Goal: Transaction & Acquisition: Purchase product/service

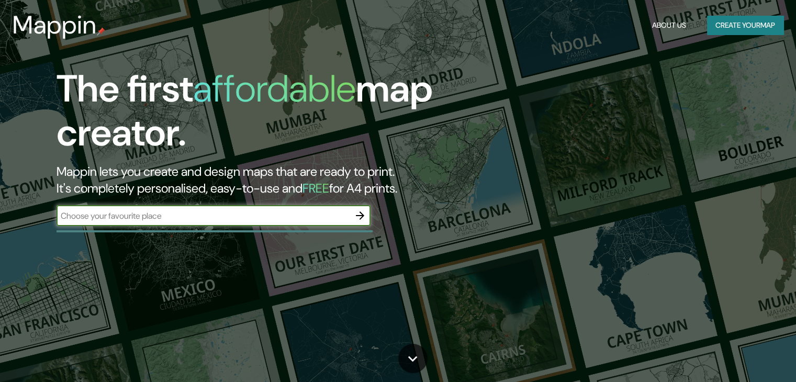
click at [733, 26] on button "Create your map" at bounding box center [745, 25] width 76 height 19
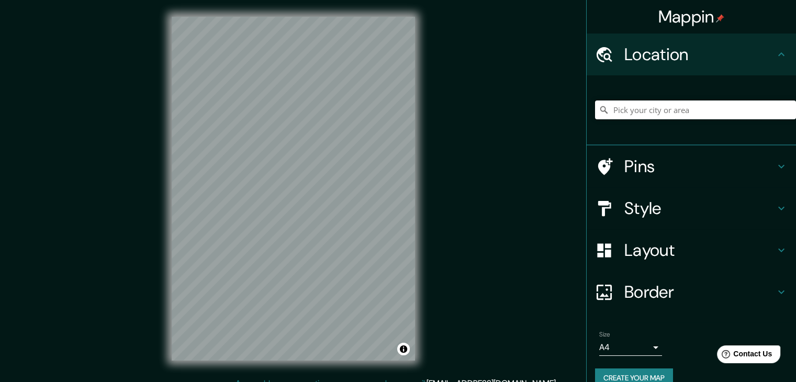
click at [665, 117] on input "Pick your city or area" at bounding box center [695, 110] width 201 height 19
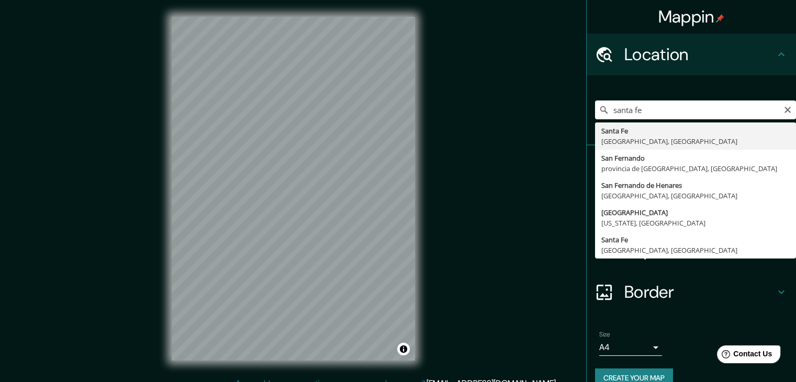
type input "[GEOGRAPHIC_DATA], [GEOGRAPHIC_DATA], [GEOGRAPHIC_DATA]"
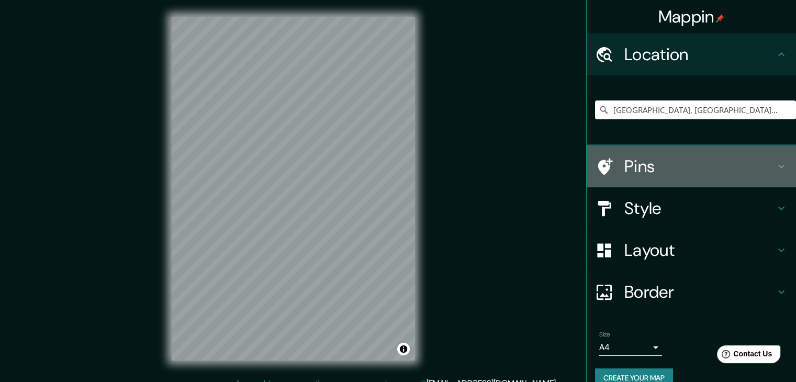
click at [658, 166] on h4 "Pins" at bounding box center [700, 166] width 151 height 21
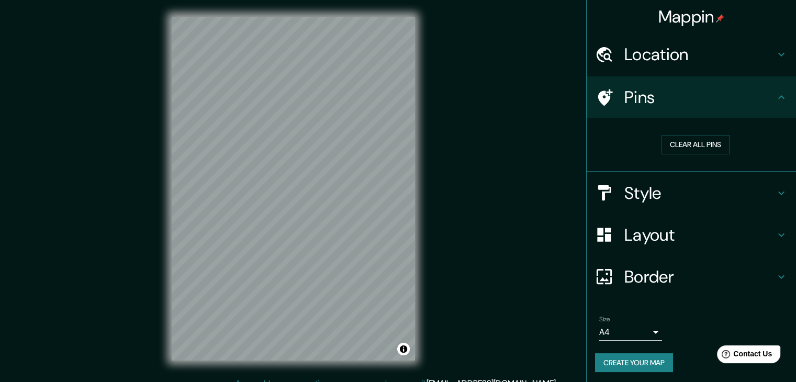
click at [708, 104] on h4 "Pins" at bounding box center [700, 97] width 151 height 21
click at [696, 191] on h4 "Style" at bounding box center [700, 193] width 151 height 21
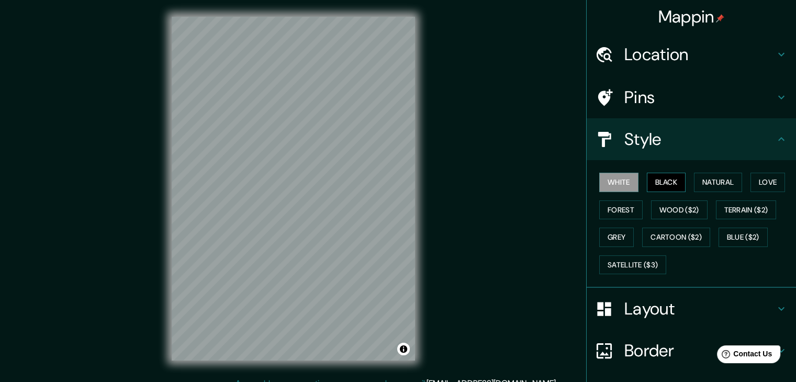
click at [665, 182] on button "Black" at bounding box center [666, 182] width 39 height 19
click at [704, 187] on button "Natural" at bounding box center [718, 182] width 48 height 19
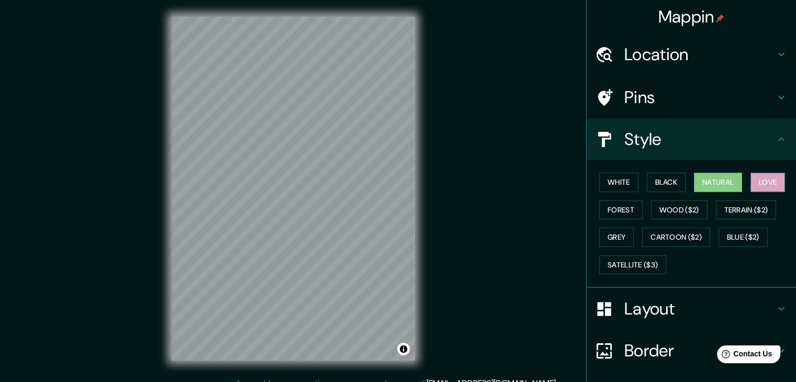
click at [762, 182] on button "Love" at bounding box center [768, 182] width 35 height 19
click at [605, 209] on button "Forest" at bounding box center [620, 209] width 43 height 19
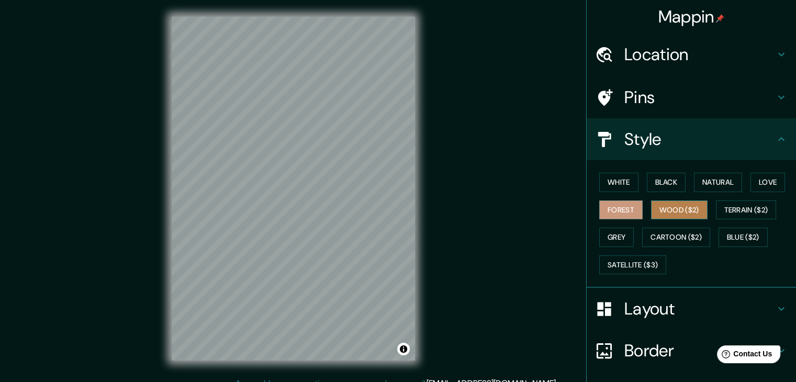
drag, startPoint x: 666, startPoint y: 212, endPoint x: 673, endPoint y: 212, distance: 6.8
click at [667, 212] on button "Wood ($2)" at bounding box center [679, 209] width 57 height 19
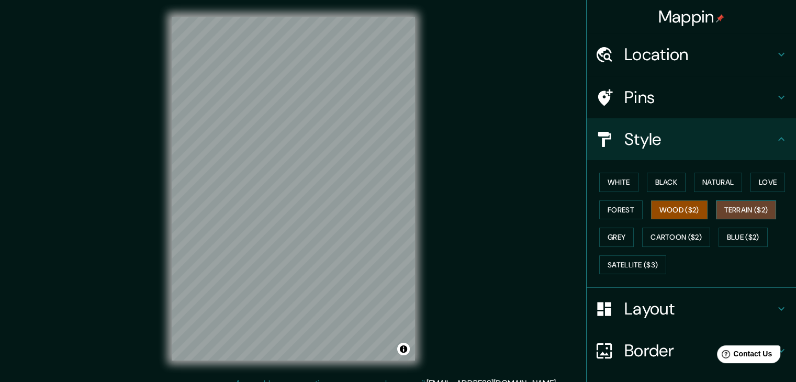
click at [765, 205] on button "Terrain ($2)" at bounding box center [746, 209] width 61 height 19
click at [701, 213] on div "White Black Natural Love Forest Wood ($2) Terrain ($2) Grey Cartoon ($2) Blue (…" at bounding box center [695, 224] width 201 height 110
click at [685, 210] on button "Wood ($2)" at bounding box center [679, 209] width 57 height 19
click at [381, 365] on div "© Mapbox © OpenStreetMap Improve this map" at bounding box center [293, 188] width 277 height 377
click at [737, 209] on button "Terrain ($2)" at bounding box center [746, 209] width 61 height 19
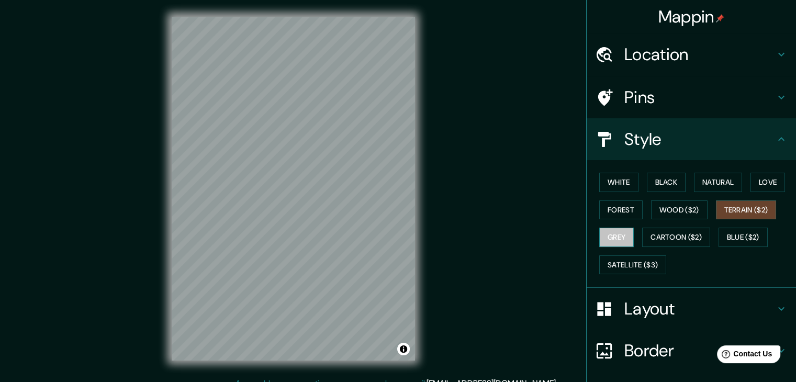
click at [608, 231] on button "Grey" at bounding box center [616, 237] width 35 height 19
click at [666, 236] on button "Cartoon ($2)" at bounding box center [676, 237] width 68 height 19
click at [712, 230] on div "White Black Natural Love Forest Wood ($2) Terrain ($2) Grey Cartoon ($2) Blue (…" at bounding box center [695, 224] width 201 height 110
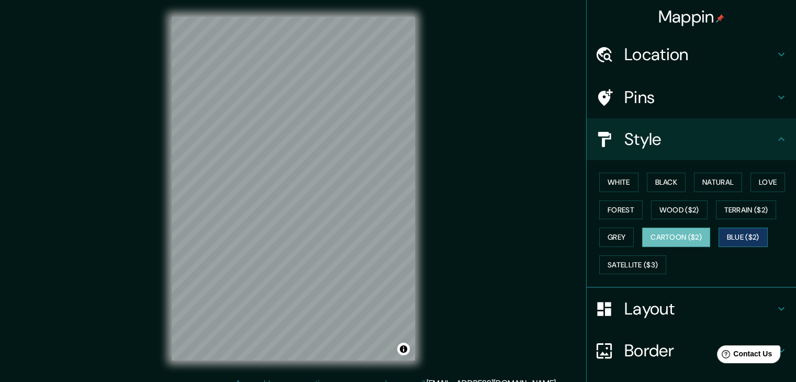
click at [732, 233] on button "Blue ($2)" at bounding box center [743, 237] width 49 height 19
click at [646, 269] on button "Satellite ($3)" at bounding box center [632, 264] width 67 height 19
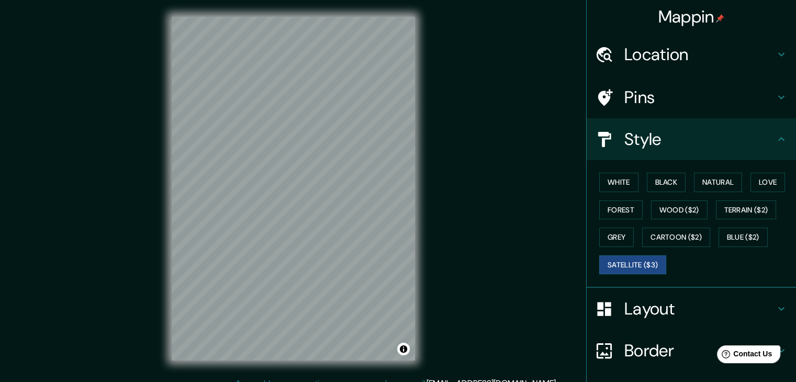
click at [717, 301] on h4 "Layout" at bounding box center [700, 308] width 151 height 21
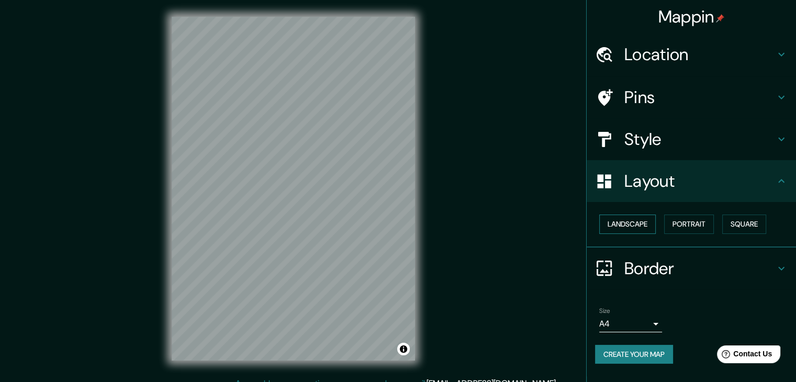
click at [639, 227] on button "Landscape" at bounding box center [627, 224] width 57 height 19
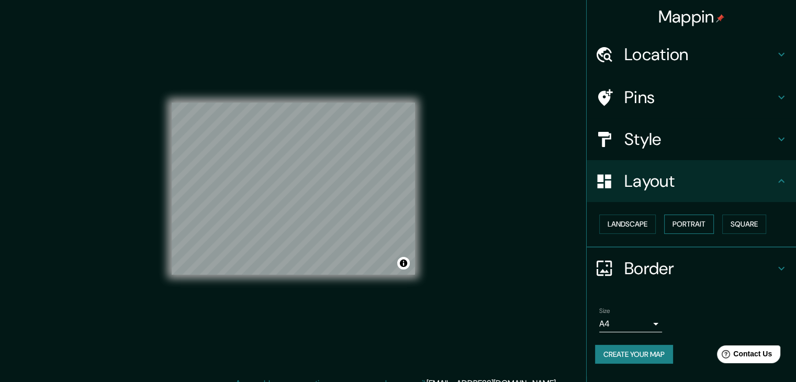
click at [685, 230] on button "Portrait" at bounding box center [689, 224] width 50 height 19
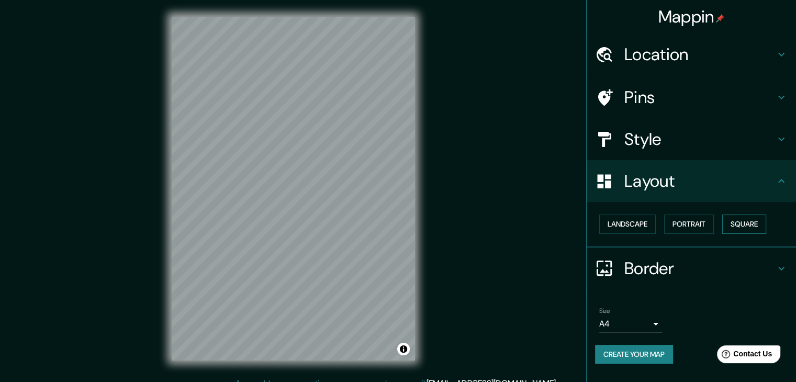
click at [758, 230] on button "Square" at bounding box center [744, 224] width 44 height 19
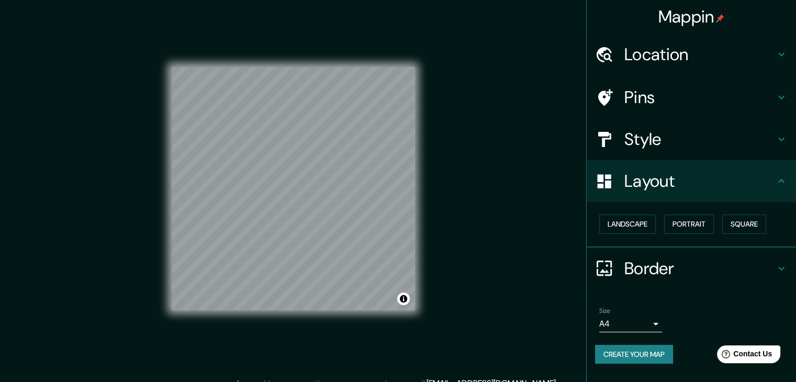
click at [768, 188] on h4 "Layout" at bounding box center [700, 181] width 151 height 21
click at [675, 275] on h4 "Border" at bounding box center [700, 268] width 151 height 21
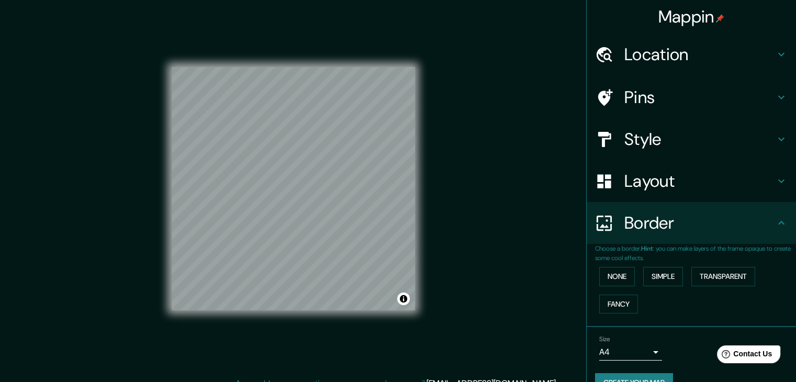
click at [683, 241] on div "Border" at bounding box center [691, 223] width 209 height 42
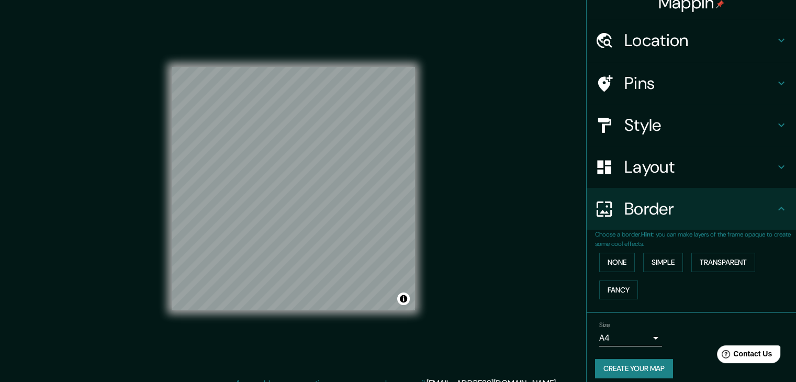
scroll to position [22, 0]
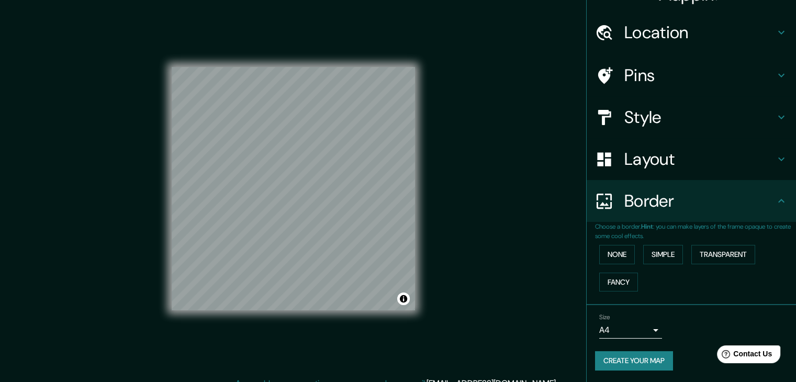
click at [643, 107] on h4 "Style" at bounding box center [700, 117] width 151 height 21
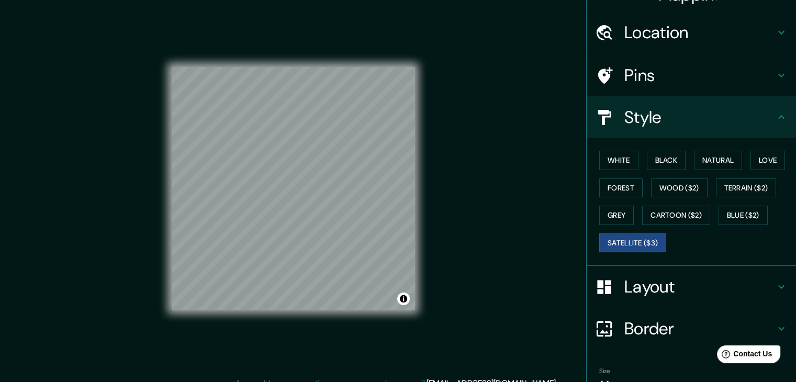
click at [659, 73] on h4 "Pins" at bounding box center [700, 75] width 151 height 21
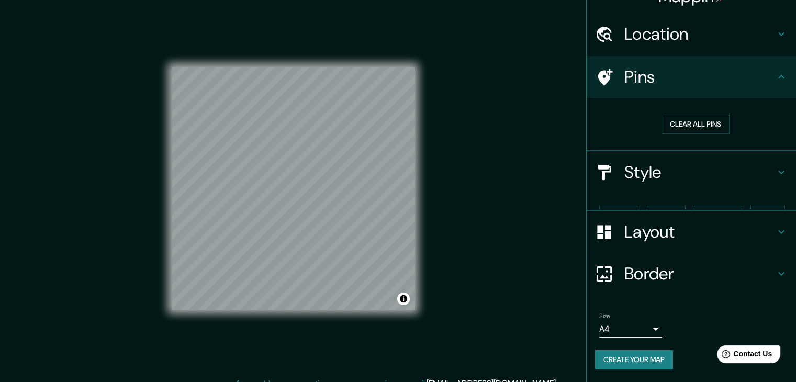
scroll to position [2, 0]
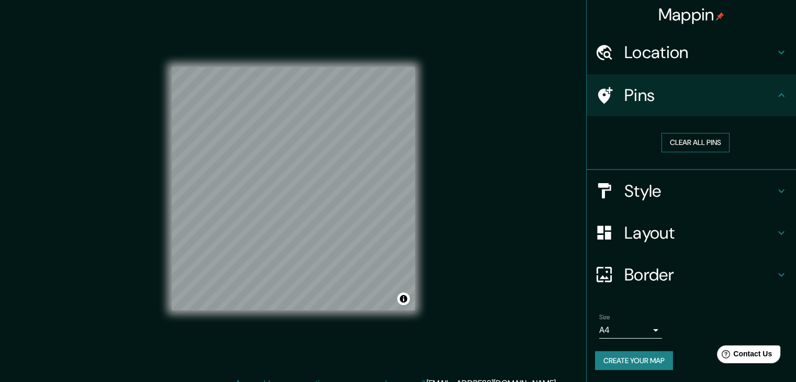
click at [693, 141] on button "Clear all pins" at bounding box center [696, 142] width 68 height 19
click at [662, 138] on button "Clear all pins" at bounding box center [696, 142] width 68 height 19
click at [318, 204] on div at bounding box center [321, 204] width 8 height 8
